Goal: Information Seeking & Learning: Learn about a topic

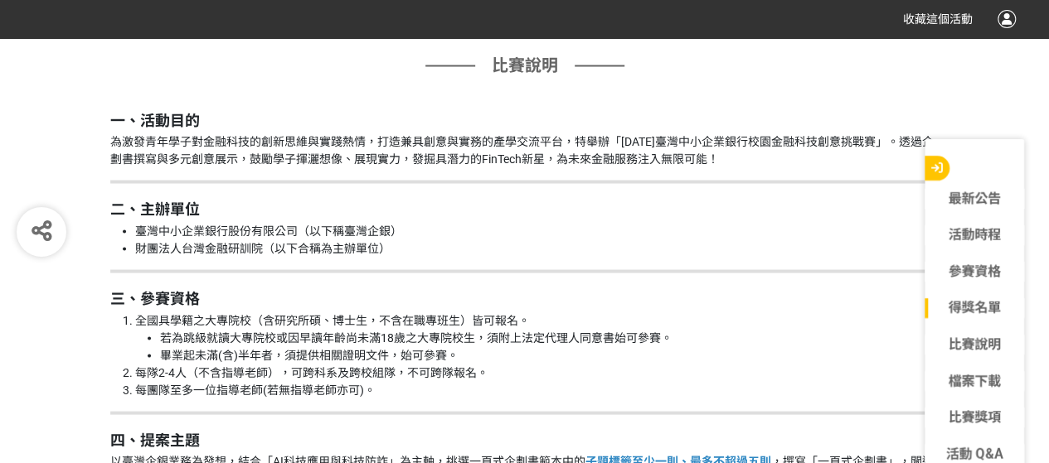
scroll to position [1475, 0]
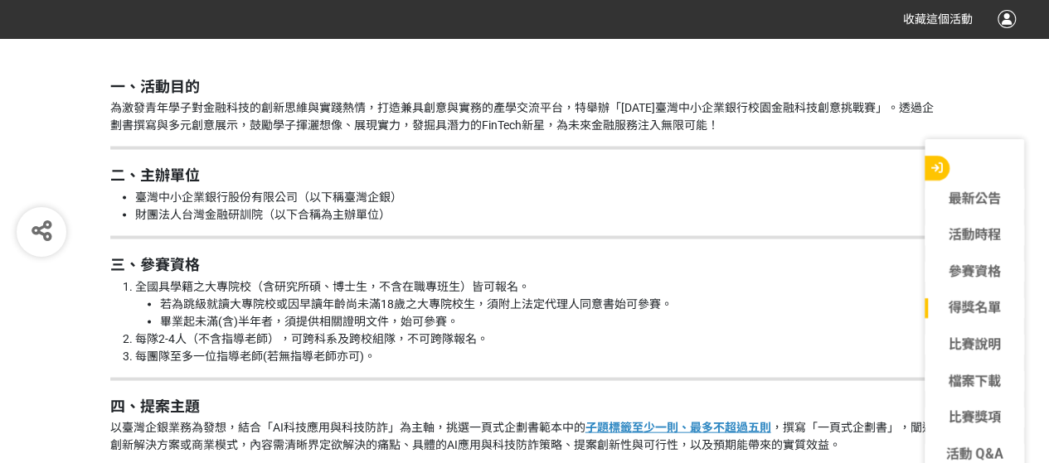
scroll to position [1511, 0]
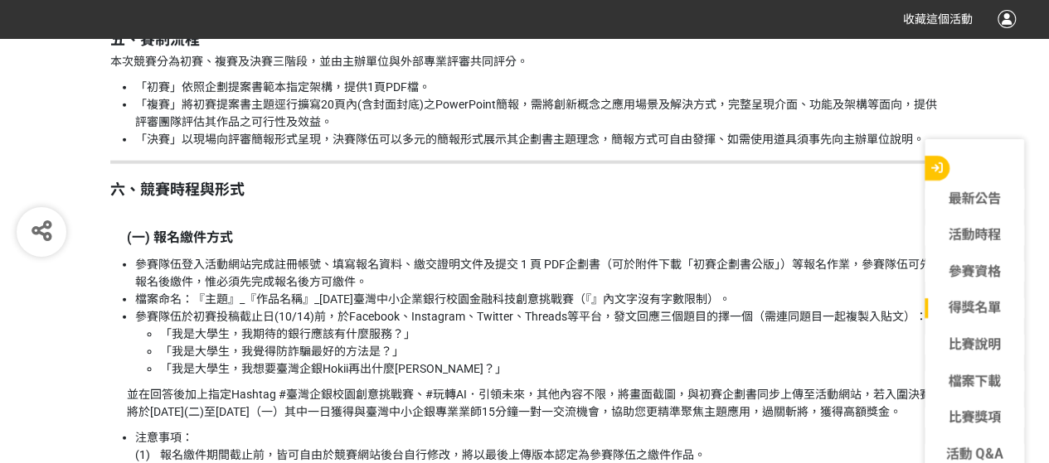
scroll to position [1965, 0]
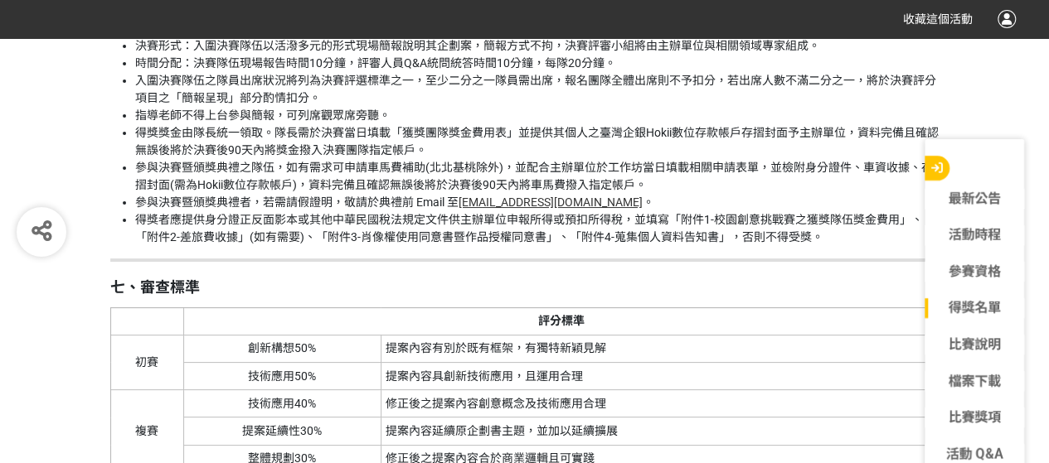
scroll to position [3120, 0]
click at [776, 124] on li "指導老師不得上台參與簡報，可列席觀眾席旁聽。" at bounding box center [537, 114] width 804 height 17
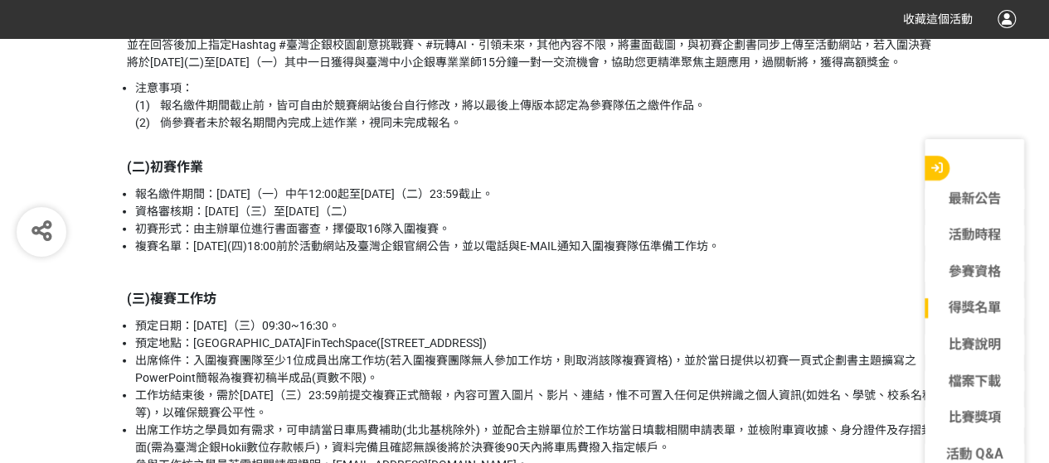
scroll to position [2314, 0]
click at [801, 239] on li "初賽形式：由主辦單位進行書面審查，擇優取16隊入圍複賽。" at bounding box center [537, 229] width 804 height 17
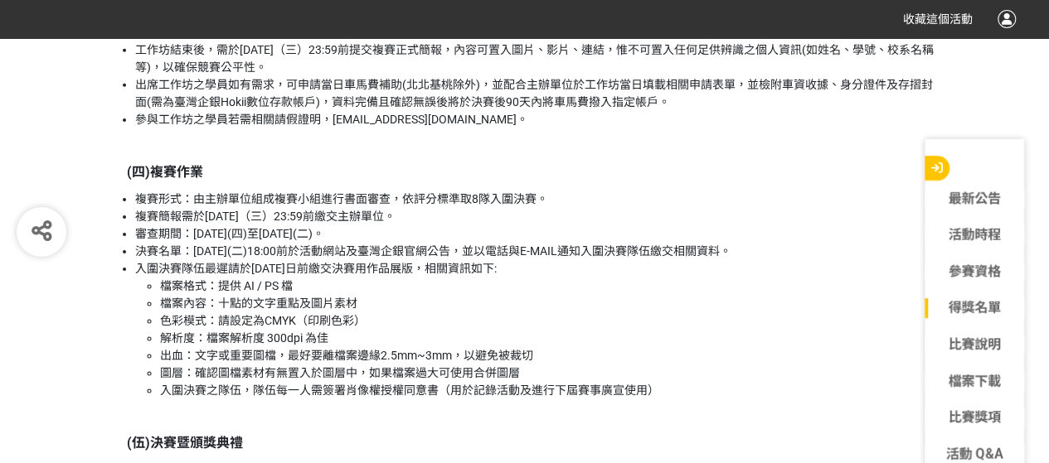
scroll to position [2661, 0]
click at [734, 225] on li "複賽簡報需於[DATE]（三）23:59前繳交主辦單位。" at bounding box center [537, 215] width 804 height 17
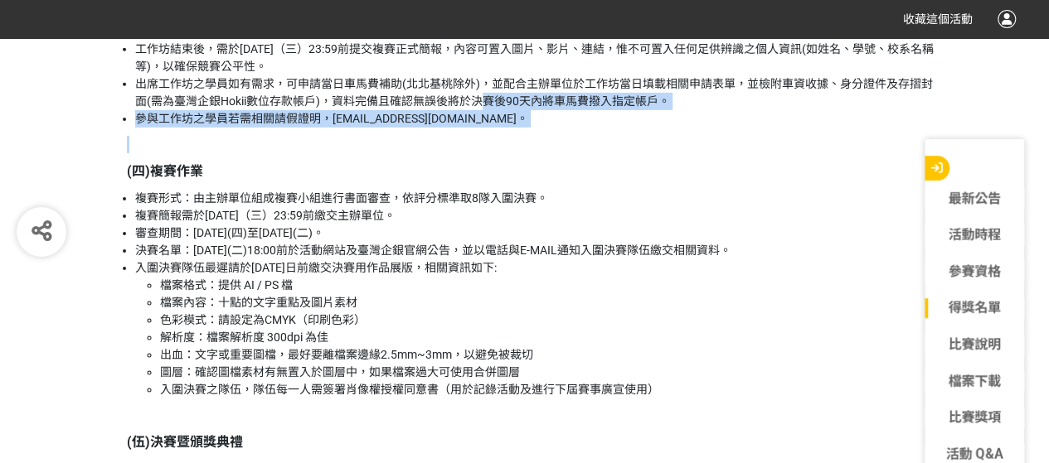
drag, startPoint x: 671, startPoint y: 146, endPoint x: 486, endPoint y: 117, distance: 187.1
click at [486, 110] on li "出席工作坊之學員如有需求，可申請當日車馬費補助(北北基桃除外)，並配合主辦單位於工作坊當日填載相關申請表單，並檢附車資收據、身分證件及存摺封面(需為臺灣企銀H…" at bounding box center [537, 92] width 804 height 35
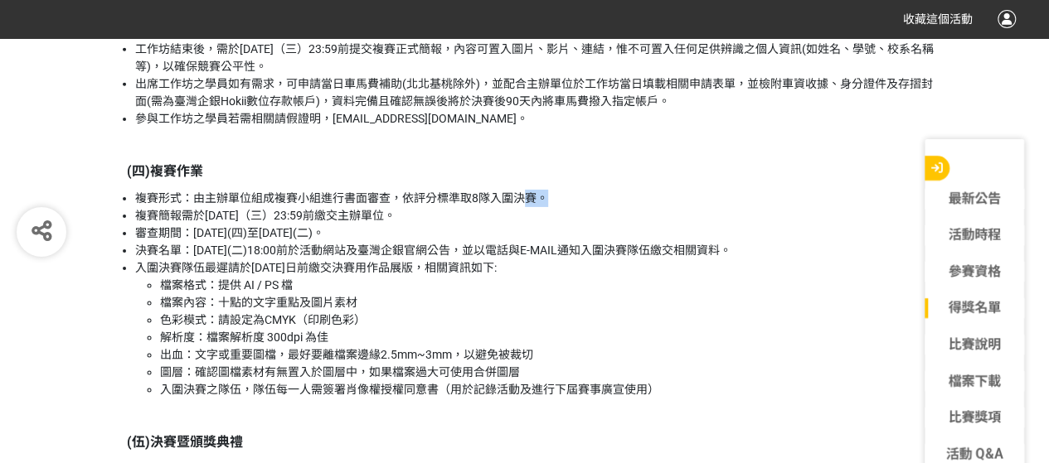
drag, startPoint x: 572, startPoint y: 201, endPoint x: 519, endPoint y: 218, distance: 55.6
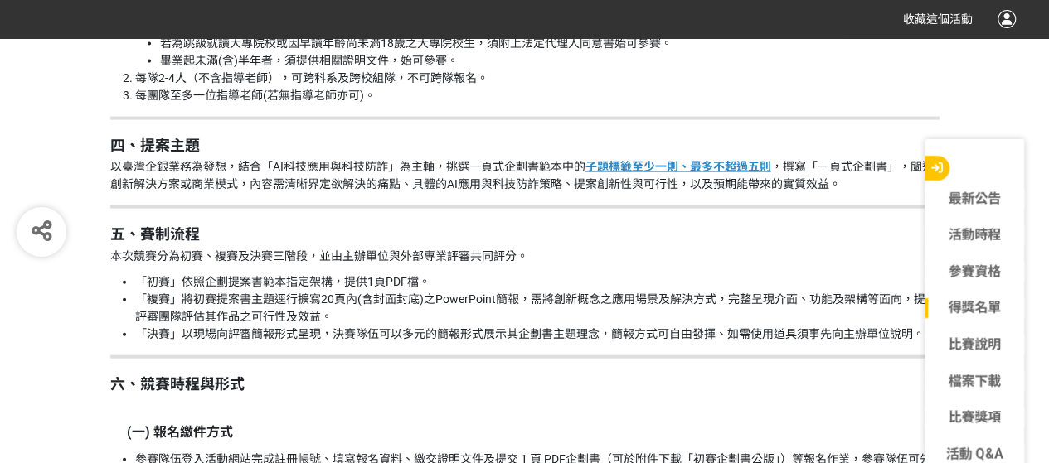
scroll to position [1766, 0]
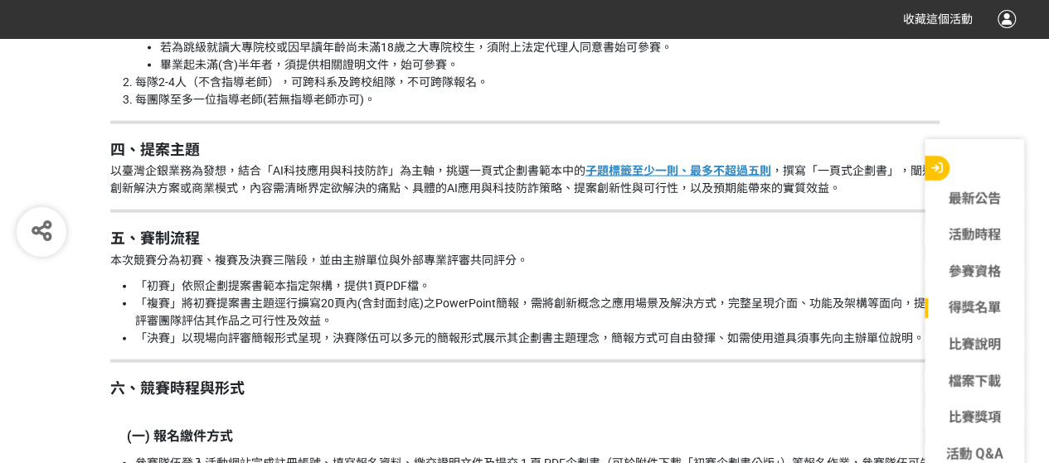
click at [555, 245] on h2 "五、賽制流程" at bounding box center [524, 239] width 829 height 18
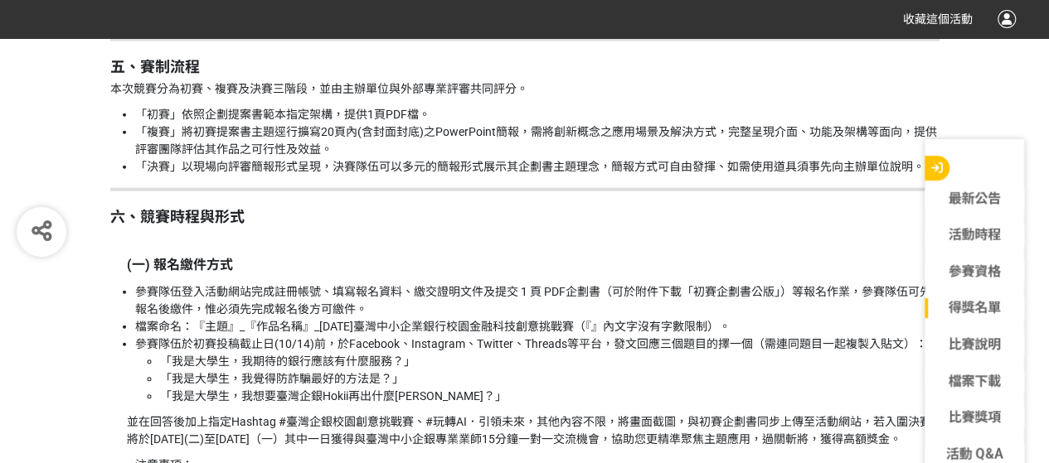
scroll to position [1938, 0]
click at [543, 271] on p "(一) 報名繳件方式" at bounding box center [533, 264] width 812 height 20
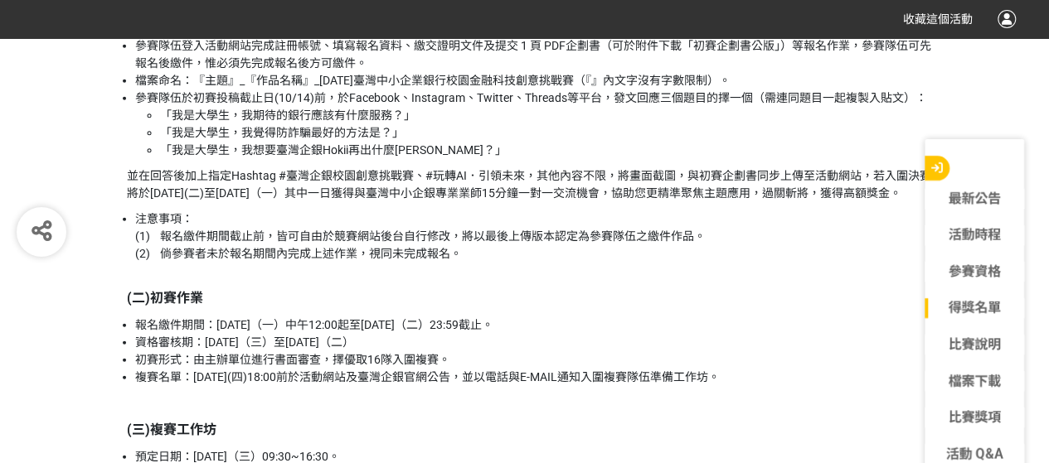
scroll to position [2251, 0]
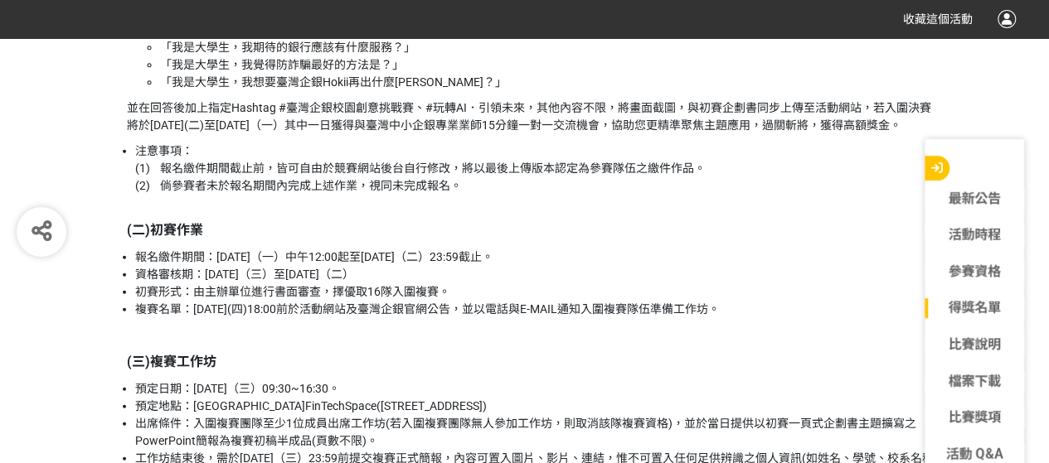
drag, startPoint x: 453, startPoint y: 290, endPoint x: 436, endPoint y: 286, distance: 17.9
click at [436, 284] on li "資格審核期：[DATE]（三）至[DATE]（二）" at bounding box center [537, 274] width 804 height 17
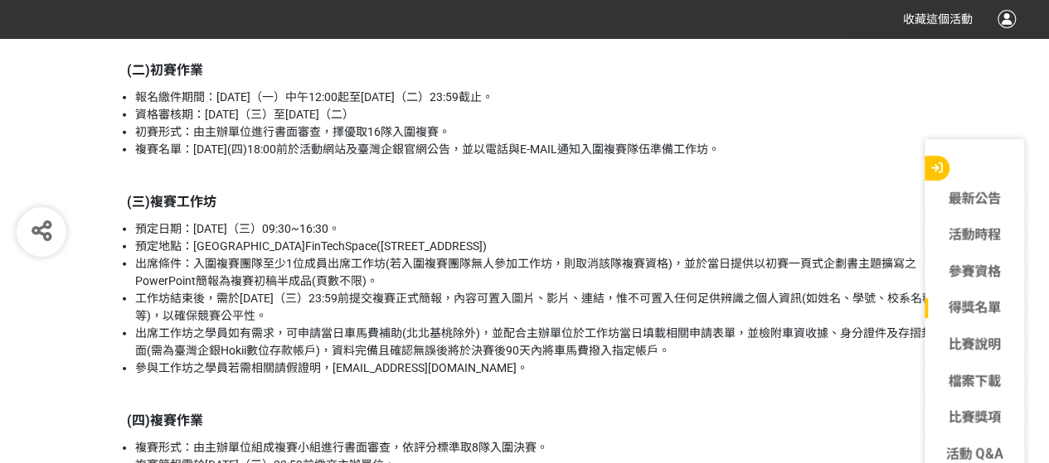
scroll to position [2412, 0]
click at [436, 286] on li "出席條件：入圍複賽團隊至少1位成員出席工作坊(若入圍複賽團隊無人參加工作坊，則取消該隊複賽資格)，並於當日提供以初賽一頁式企劃書主題擴寫之PowerPoint…" at bounding box center [537, 271] width 804 height 35
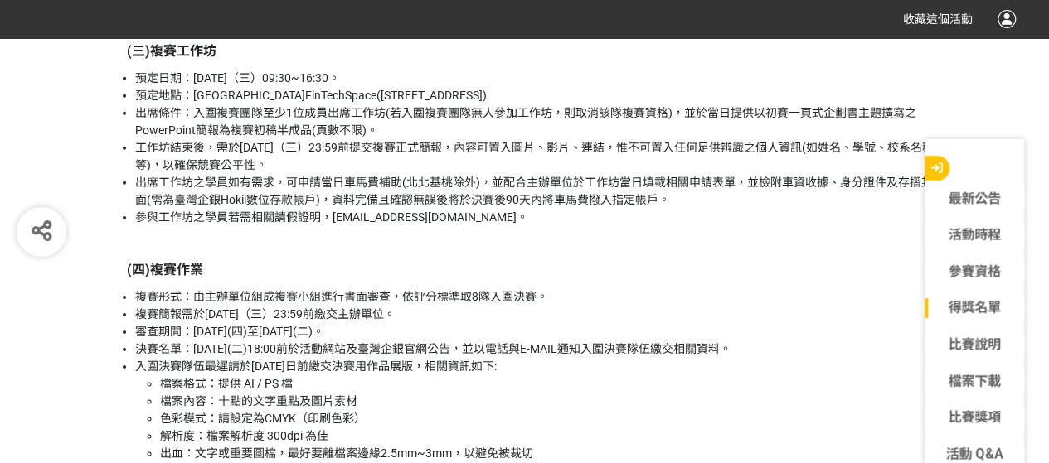
scroll to position [2563, 0]
drag, startPoint x: 417, startPoint y: 142, endPoint x: 379, endPoint y: 145, distance: 38.3
click at [379, 138] on li "出席條件：入圍複賽團隊至少1位成員出席工作坊(若入圍複賽團隊無人參加工作坊，則取消該隊複賽資格)，並於當日提供以初賽一頁式企劃書主題擴寫之PowerPoint…" at bounding box center [537, 121] width 804 height 35
drag, startPoint x: 379, startPoint y: 145, endPoint x: 390, endPoint y: 182, distance: 38.3
click at [390, 182] on ul "預定日期：[DATE]（三）09:30~16:30。 預定地點：金融科技創新園區FinTechSpace([STREET_ADDRESS]) 出席條件：入圍複…" at bounding box center [524, 147] width 829 height 157
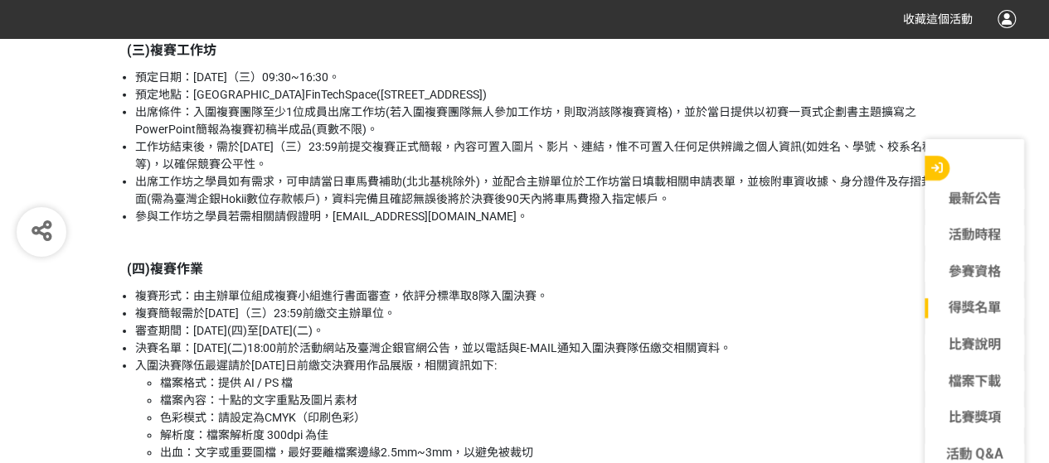
click at [390, 173] on li "工作坊結束後，需於[DATE]（三）23:59前提交複賽正式簡報，內容可置入圖片、影片、連結，惟不可置入任何足供辨識之個人資訊(如姓名、學號、校系名稱等)，以…" at bounding box center [537, 155] width 804 height 35
drag, startPoint x: 366, startPoint y: 160, endPoint x: 407, endPoint y: 177, distance: 45.0
click at [407, 173] on li "工作坊結束後，需於[DATE]（三）23:59前提交複賽正式簡報，內容可置入圖片、影片、連結，惟不可置入任何足供辨識之個人資訊(如姓名、學號、校系名稱等)，以…" at bounding box center [537, 155] width 804 height 35
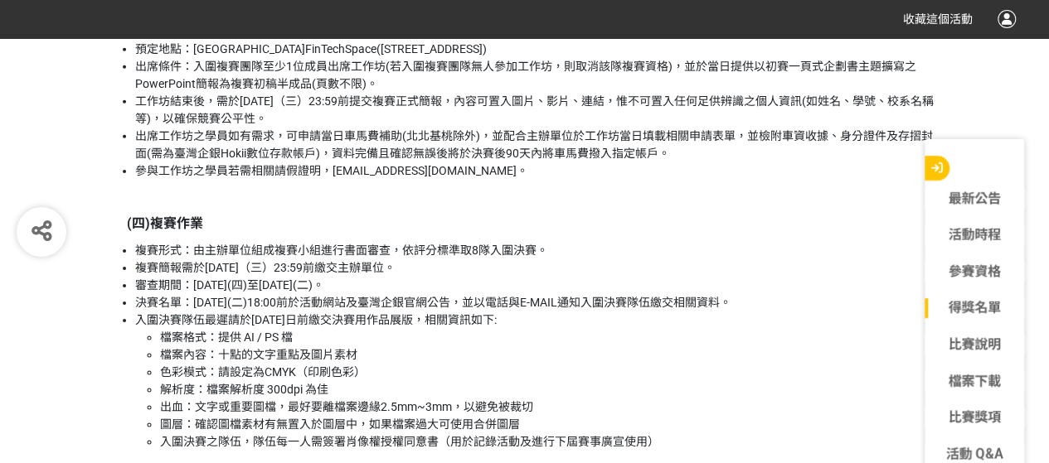
scroll to position [2610, 0]
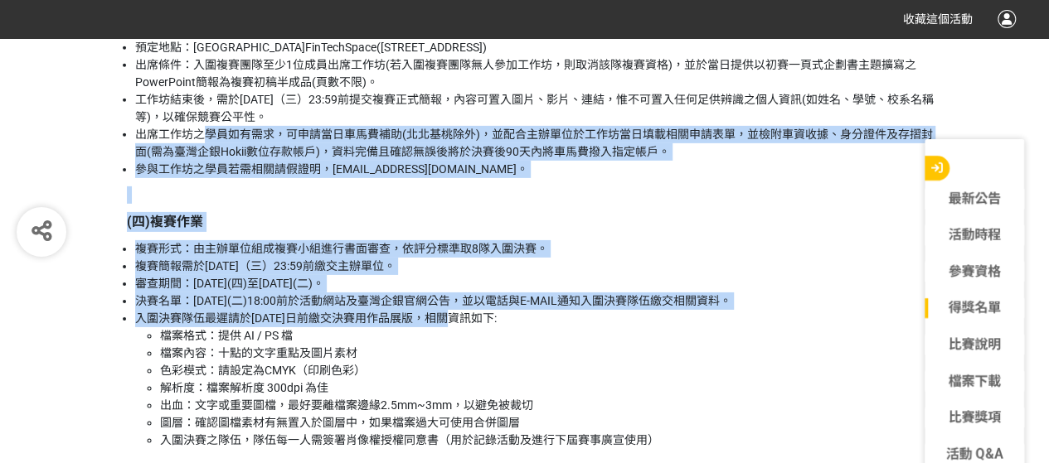
drag, startPoint x: 201, startPoint y: 151, endPoint x: 450, endPoint y: 335, distance: 310.0
click at [450, 335] on li "入圍決賽隊伍最遲請於[DATE]日前繳交決賽用作品展版，相關資訊如下: 檔案格式：提供 AI / PS 檔 檔案內容：十點的文字重點及圖片素材 色彩模式：請設…" at bounding box center [537, 379] width 804 height 139
